Goal: Browse casually

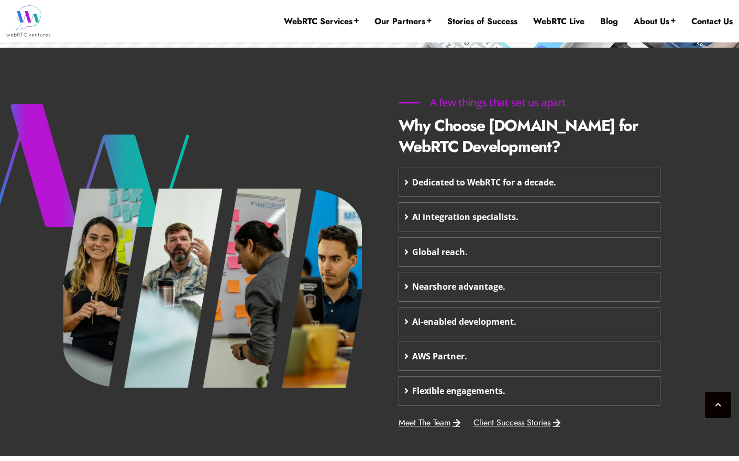
scroll to position [446, 0]
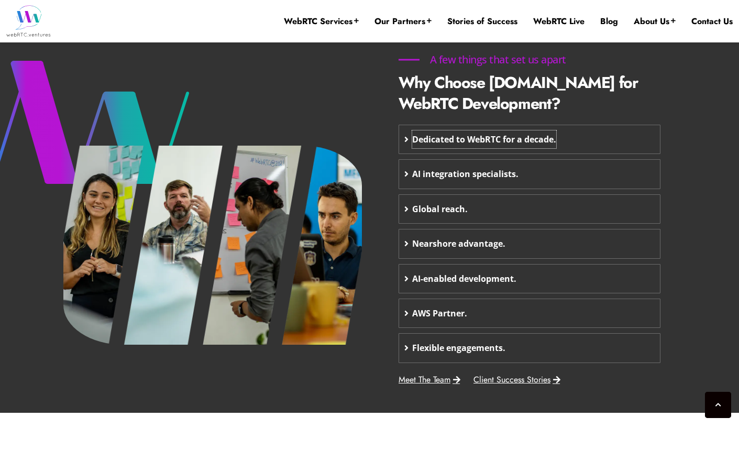
click at [432, 141] on span "Dedicated to WebRTC for a decade." at bounding box center [484, 139] width 144 height 18
click at [406, 138] on icon at bounding box center [406, 139] width 4 height 8
click at [436, 141] on span "Dedicated to WebRTC for a decade." at bounding box center [484, 139] width 144 height 18
click at [434, 175] on span "AI integration specialists." at bounding box center [465, 174] width 106 height 18
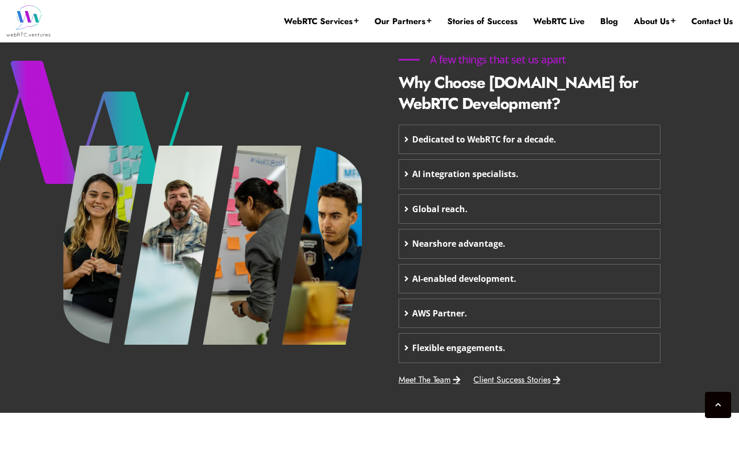
click at [393, 214] on div "A few things that set us apart Why Choose [DOMAIN_NAME] for WebRTC Development?…" at bounding box center [529, 221] width 277 height 352
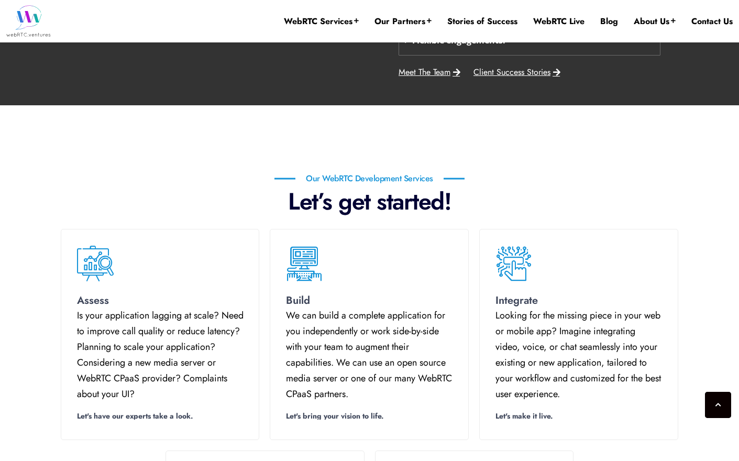
scroll to position [751, 0]
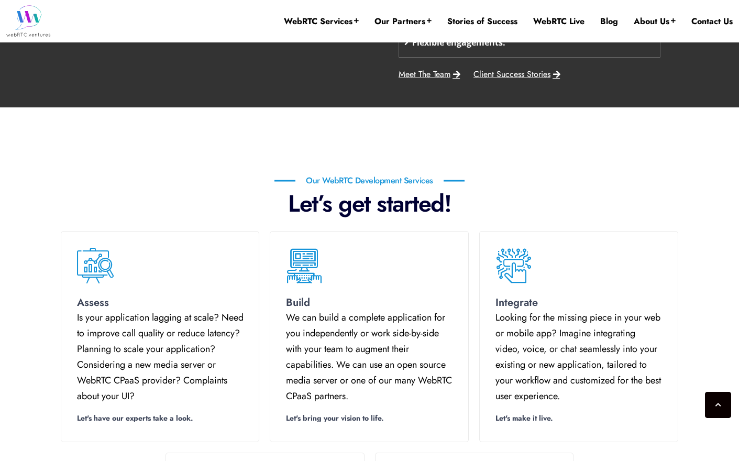
click at [49, 341] on section "Assess Is your application lagging at scale? Need to improve call quality or re…" at bounding box center [369, 336] width 739 height 221
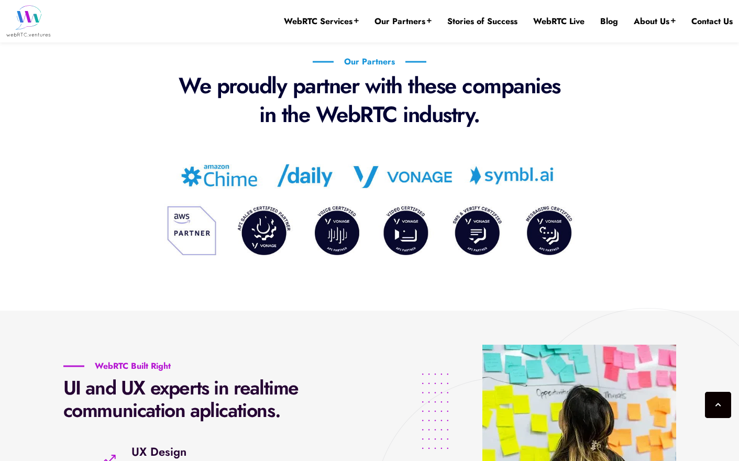
scroll to position [1731, 0]
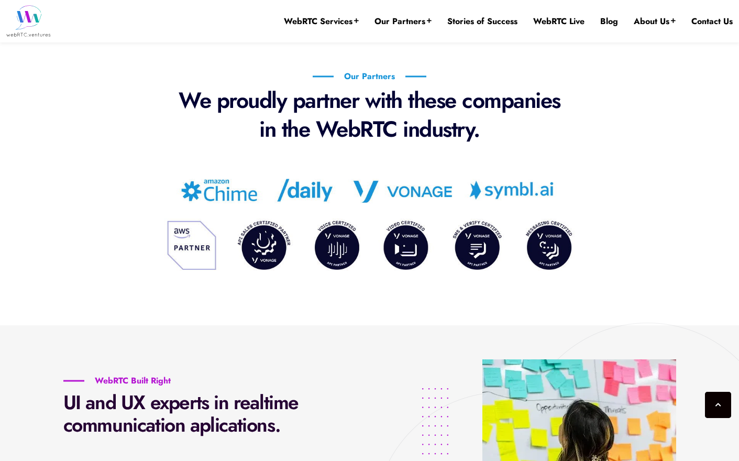
click at [302, 133] on p "We proudly partner with these companies in the WebRTC industry." at bounding box center [370, 115] width 398 height 58
click at [216, 108] on p "We proudly partner with these companies in the WebRTC industry." at bounding box center [370, 115] width 398 height 58
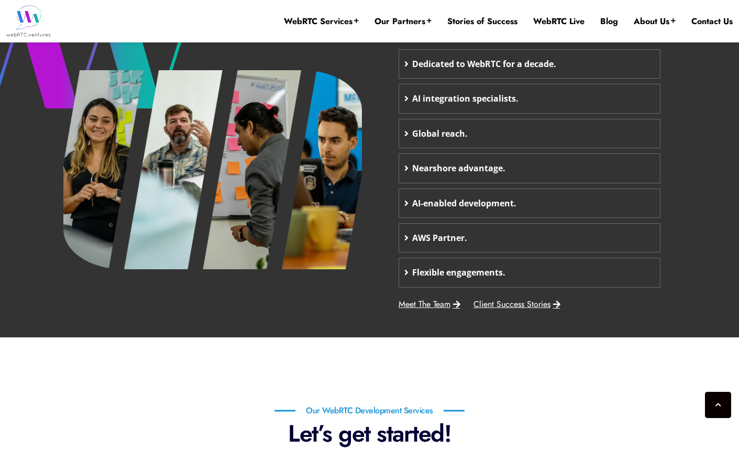
scroll to position [402, 0]
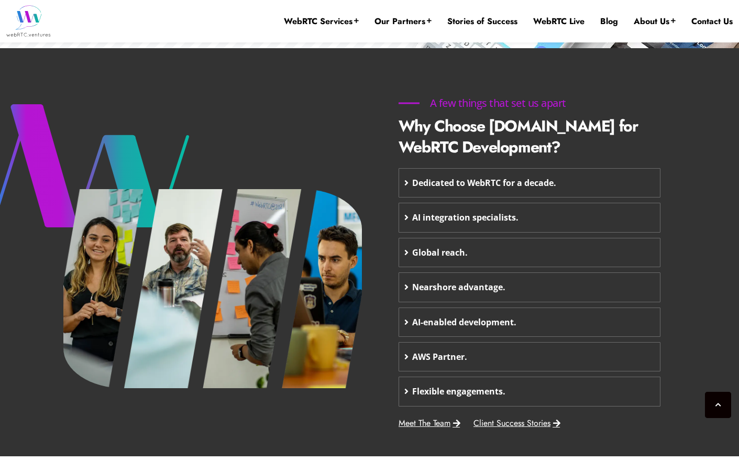
click at [405, 182] on icon at bounding box center [406, 183] width 4 height 8
click at [442, 218] on span "AI integration specialists." at bounding box center [465, 217] width 106 height 18
click at [405, 215] on icon at bounding box center [406, 217] width 4 height 8
click at [350, 126] on div at bounding box center [212, 260] width 314 height 361
